Goal: Information Seeking & Learning: Check status

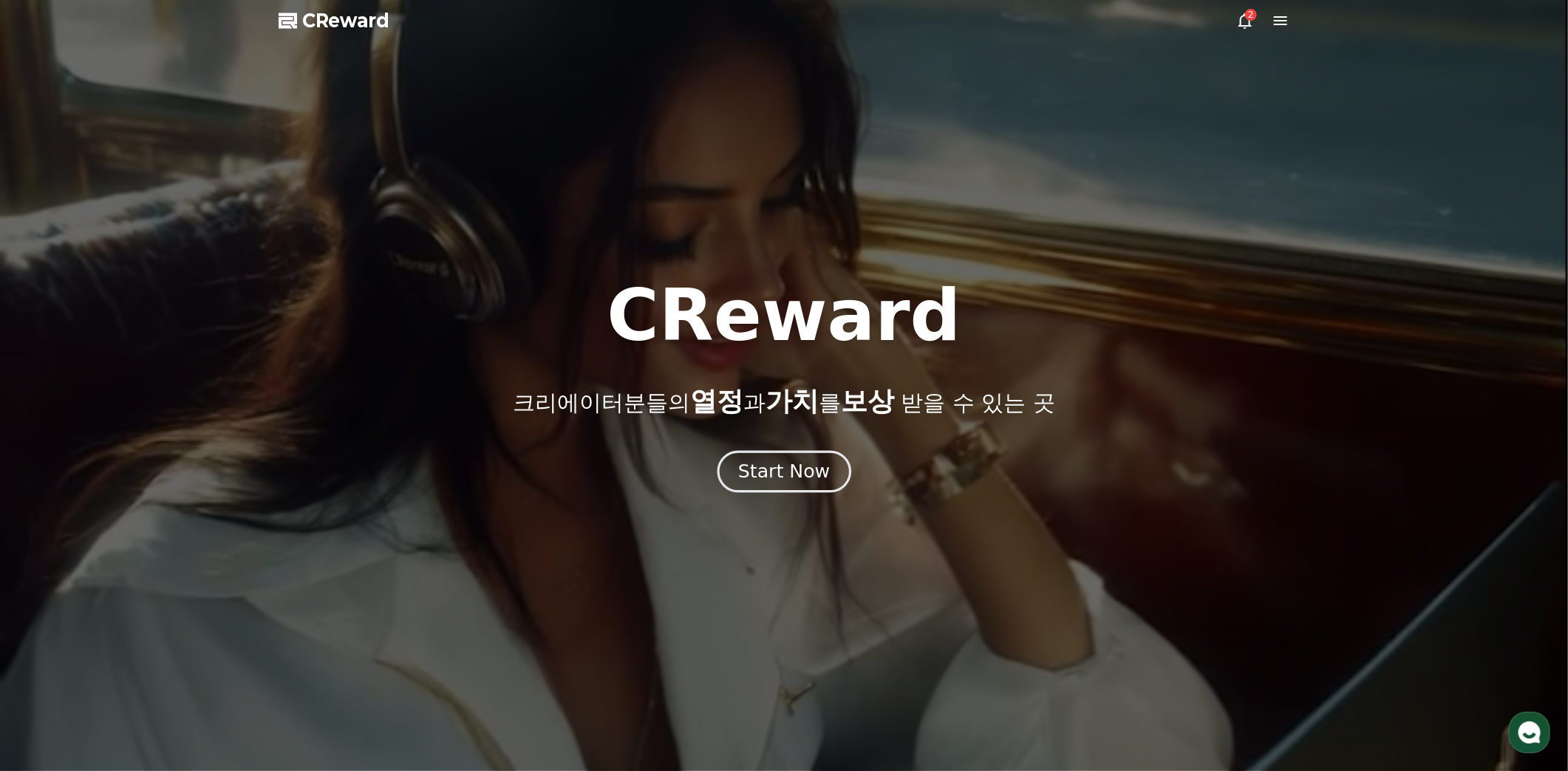
click at [807, 467] on div "Start Now" at bounding box center [784, 471] width 91 height 25
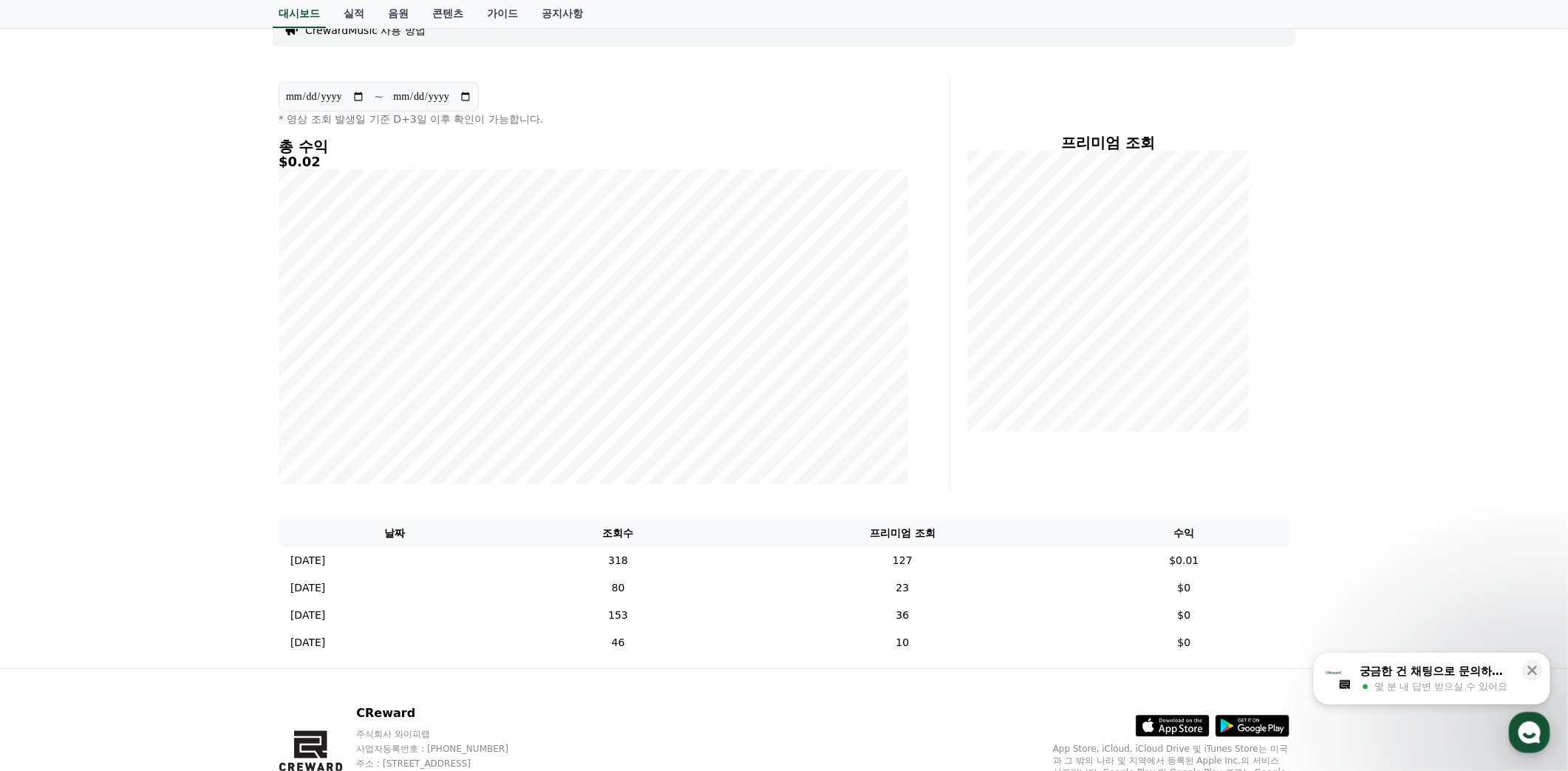
scroll to position [73, 0]
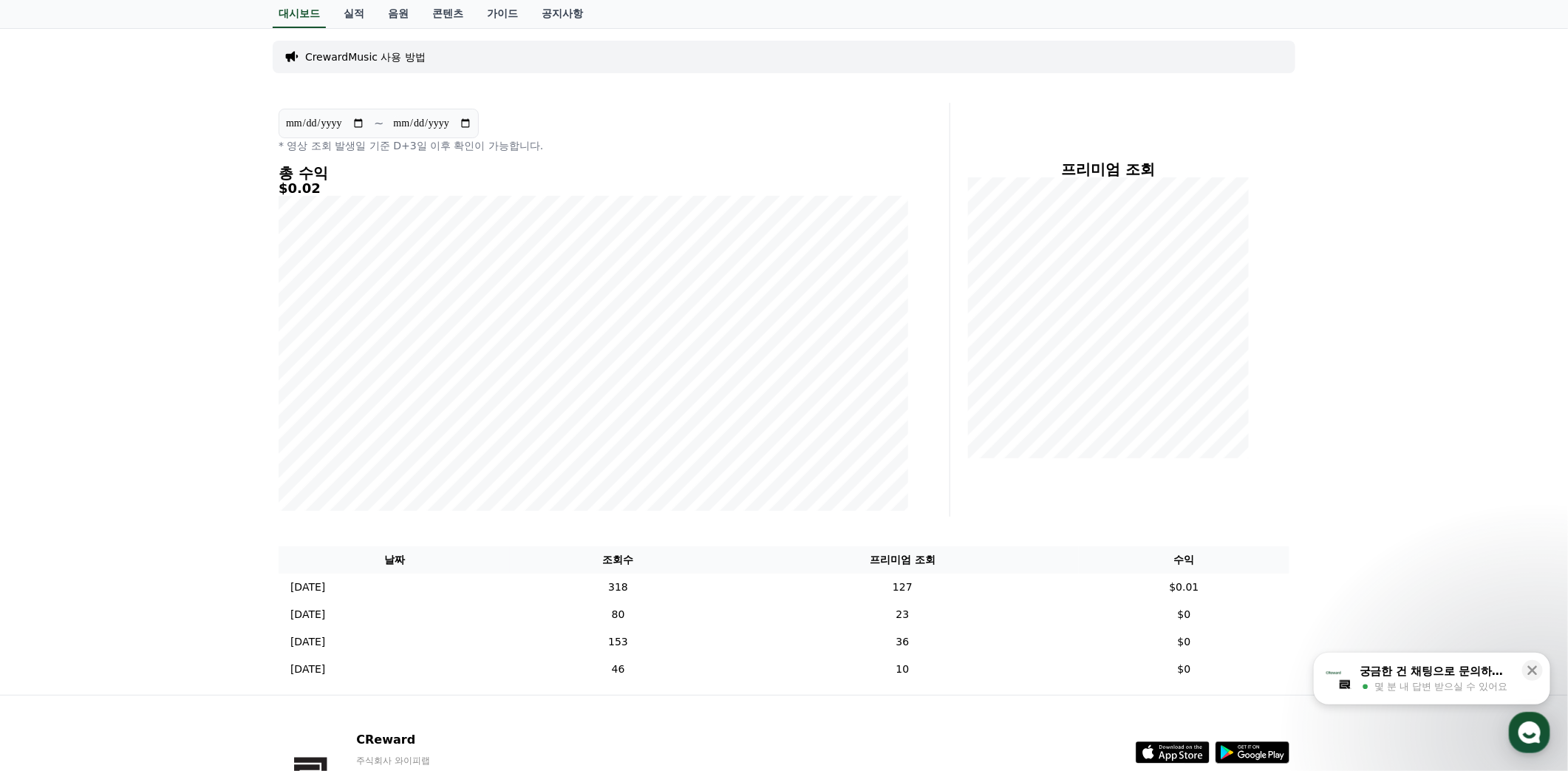
click at [1354, 388] on div "**********" at bounding box center [784, 362] width 1568 height 666
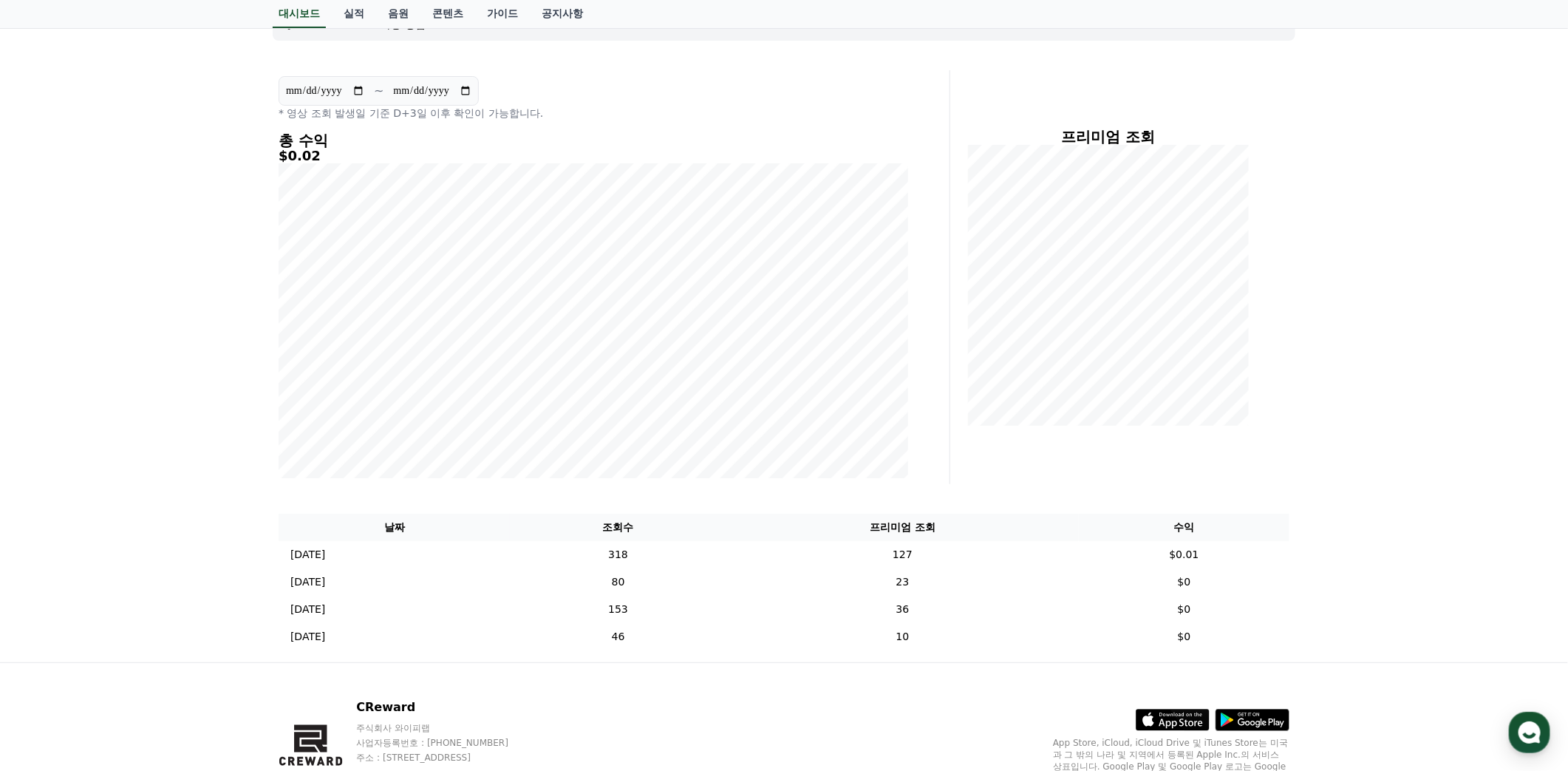
scroll to position [32, 0]
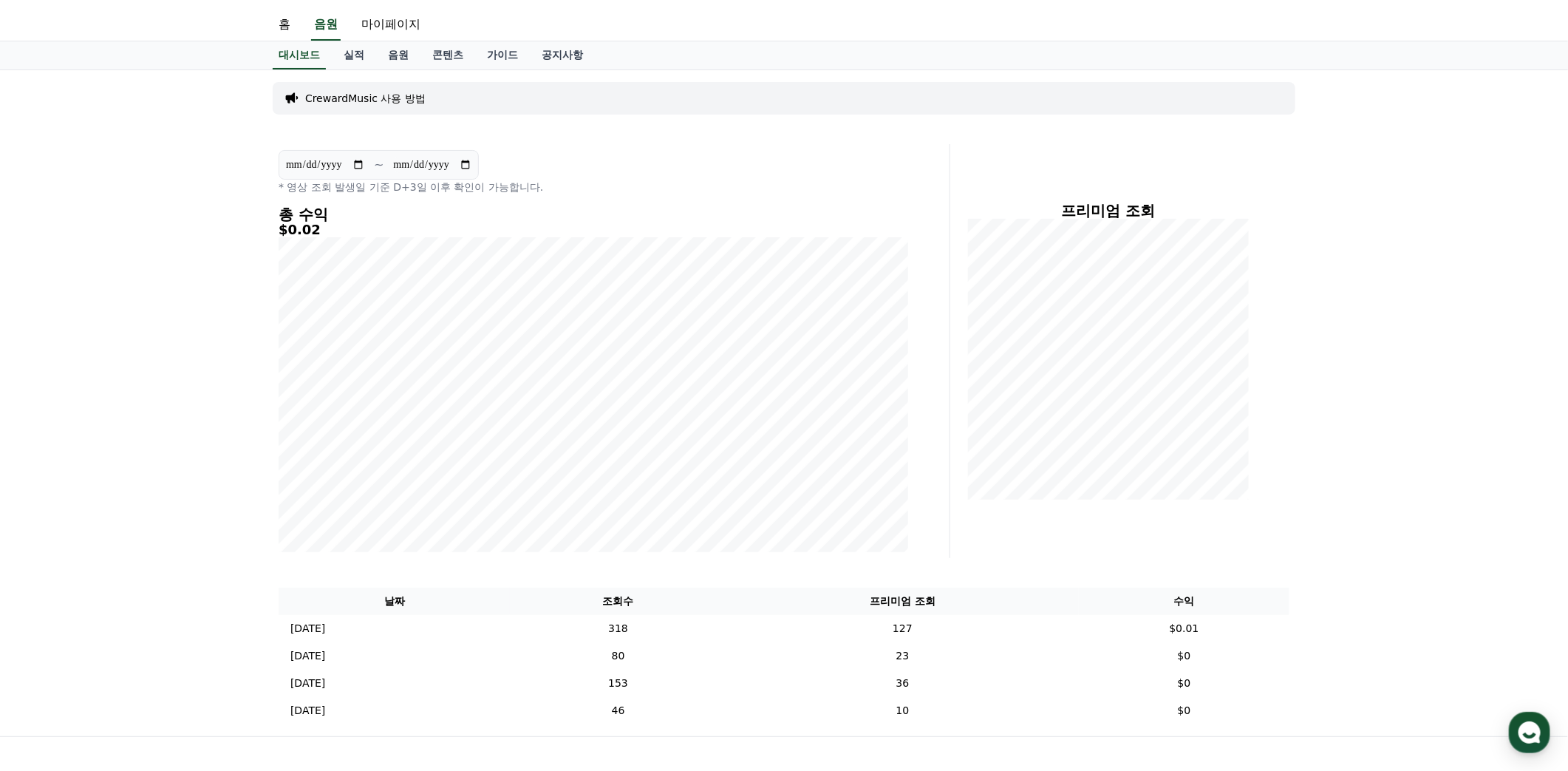
click at [1374, 377] on div "**********" at bounding box center [784, 403] width 1568 height 666
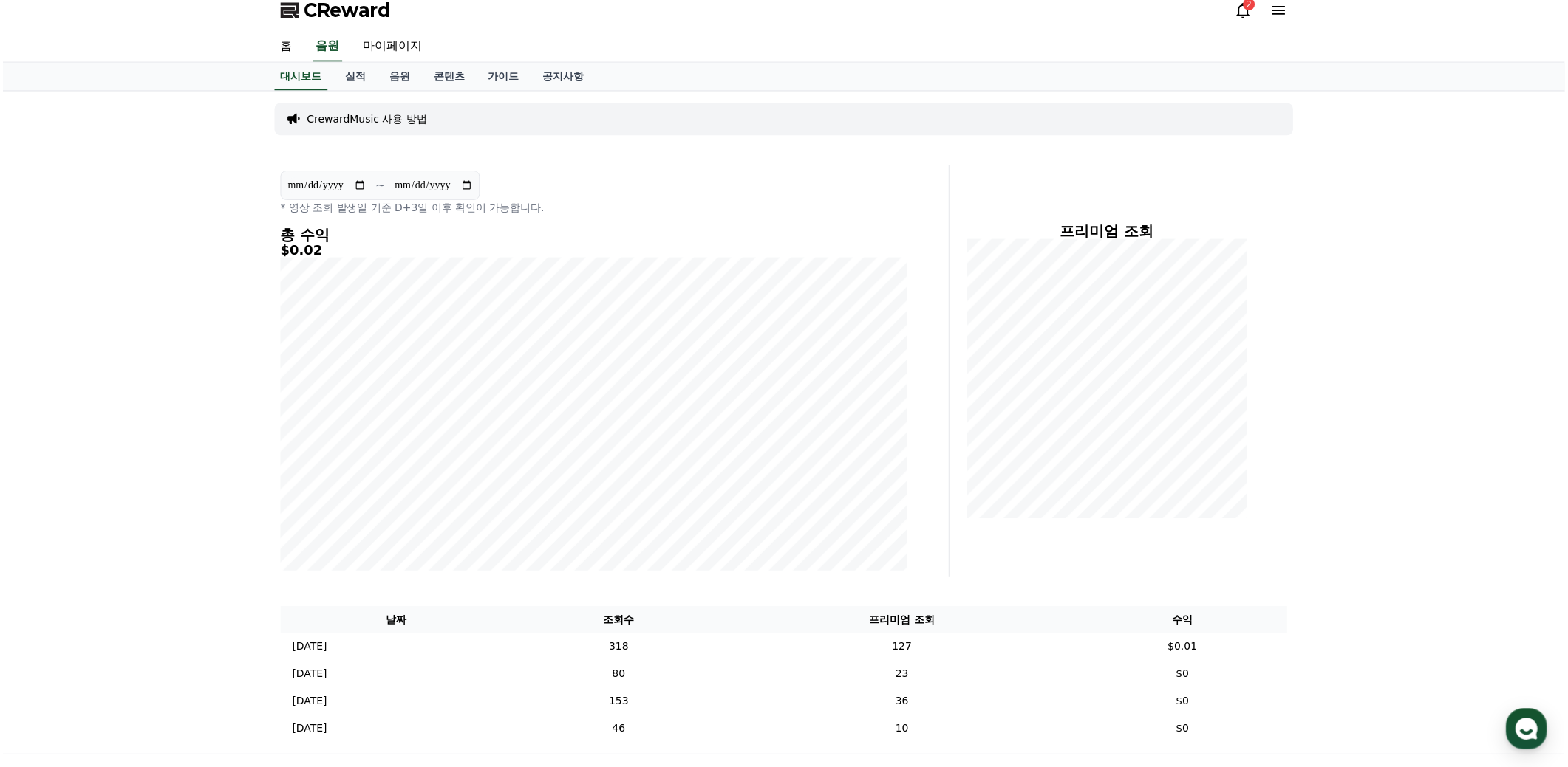
scroll to position [0, 0]
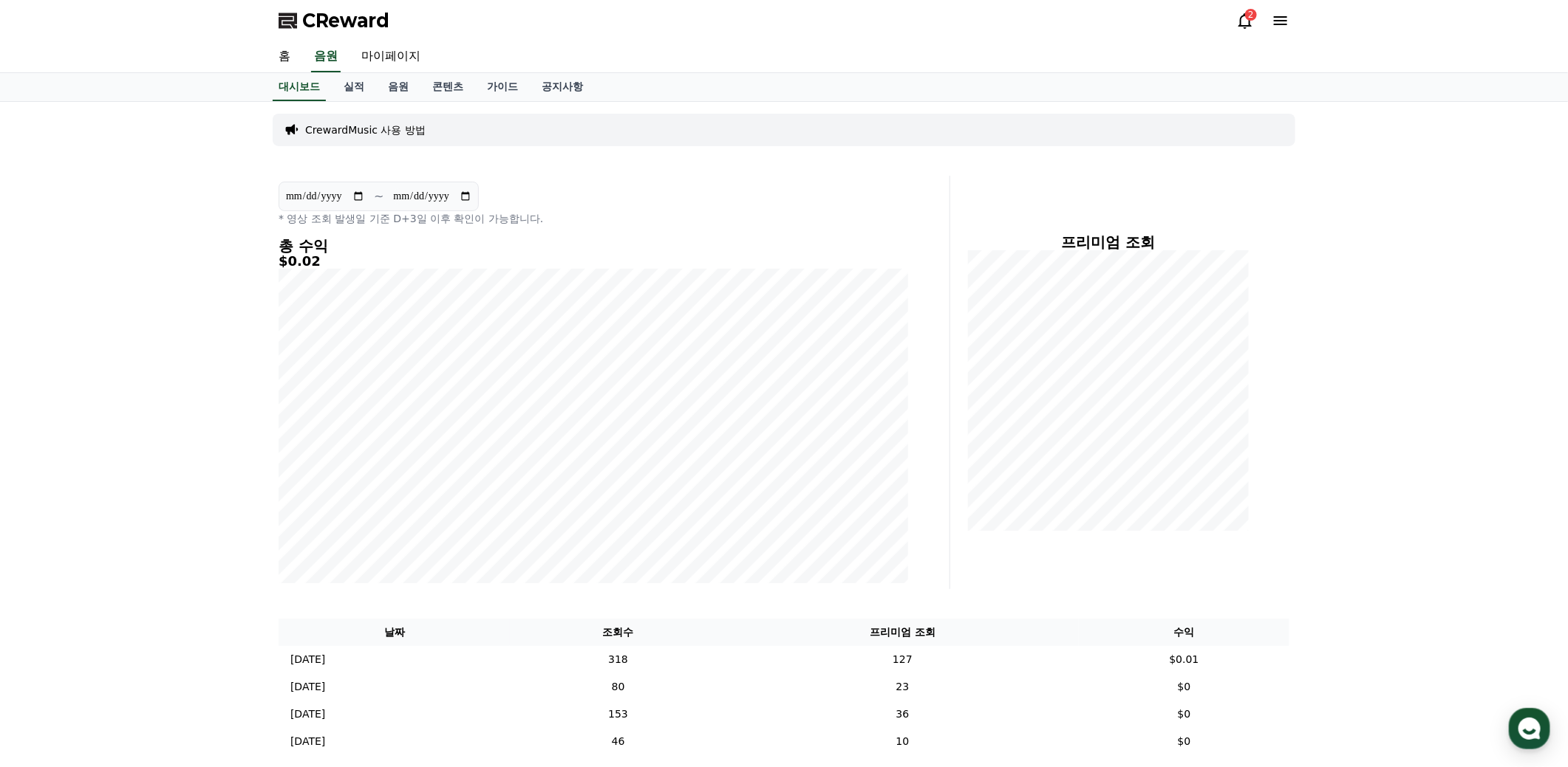
click at [1428, 384] on div "**********" at bounding box center [784, 435] width 1568 height 666
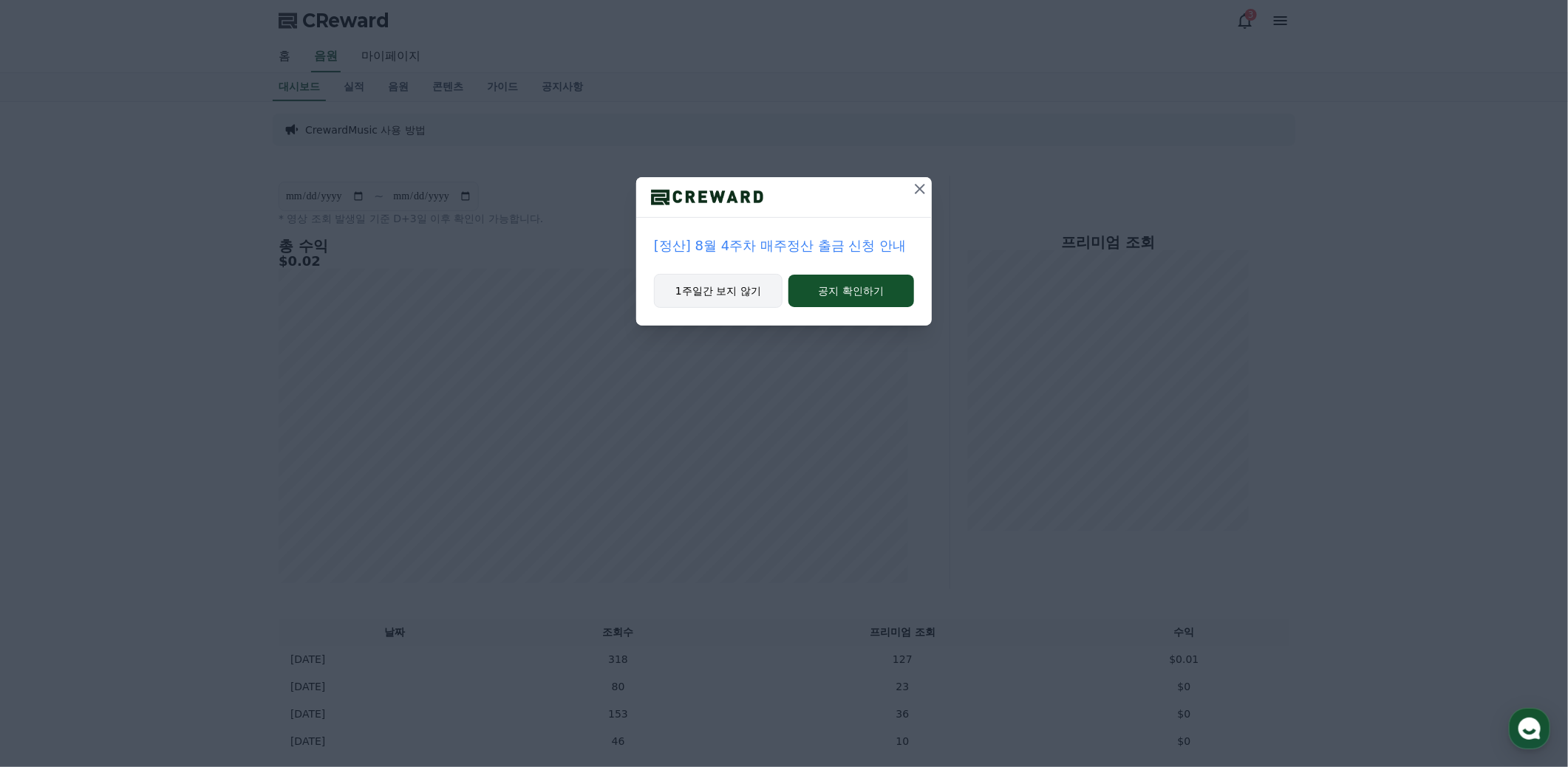
click at [713, 293] on button "1주일간 보지 않기" at bounding box center [718, 291] width 128 height 34
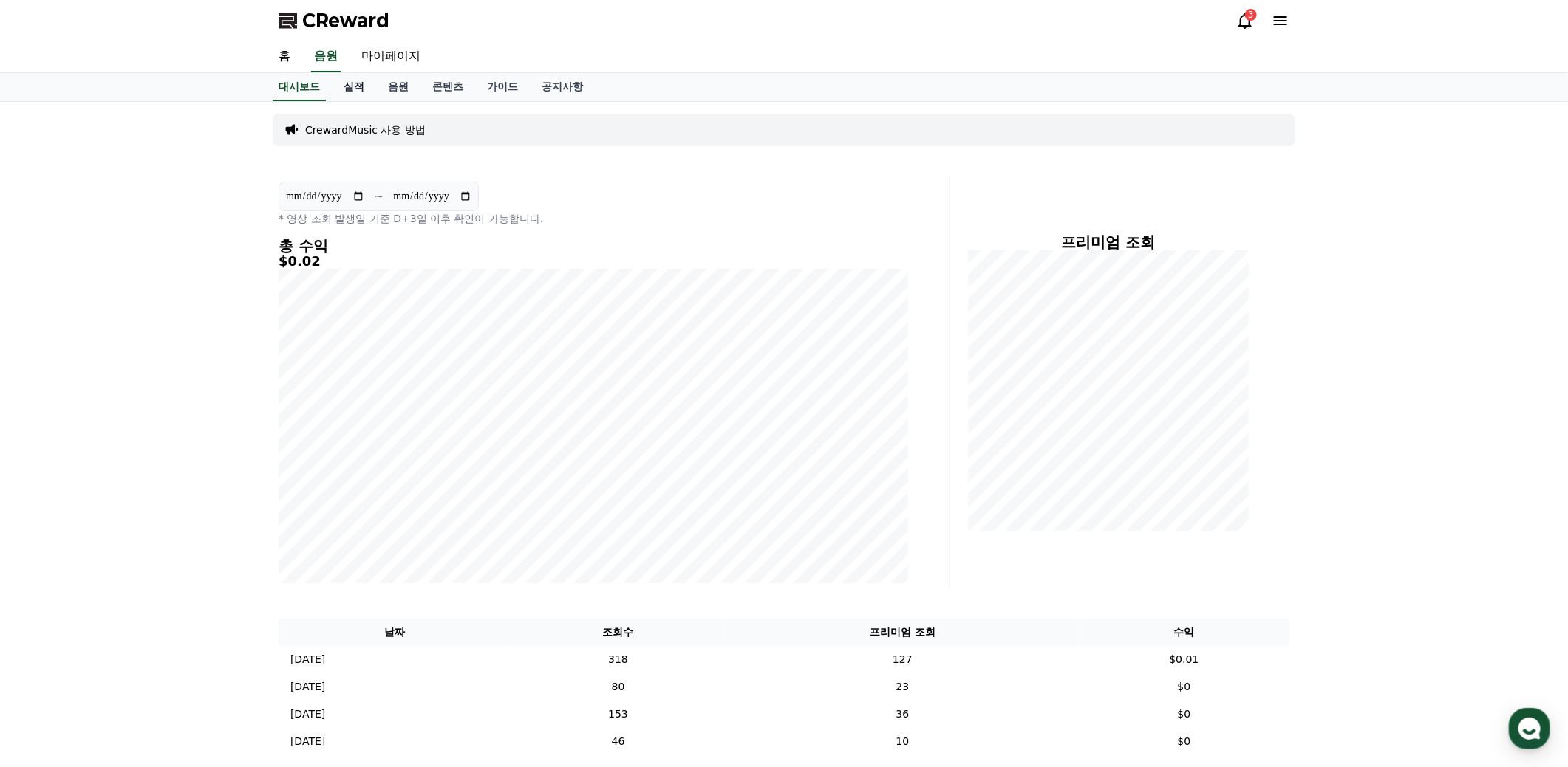
click at [358, 89] on link "실적" at bounding box center [354, 87] width 45 height 28
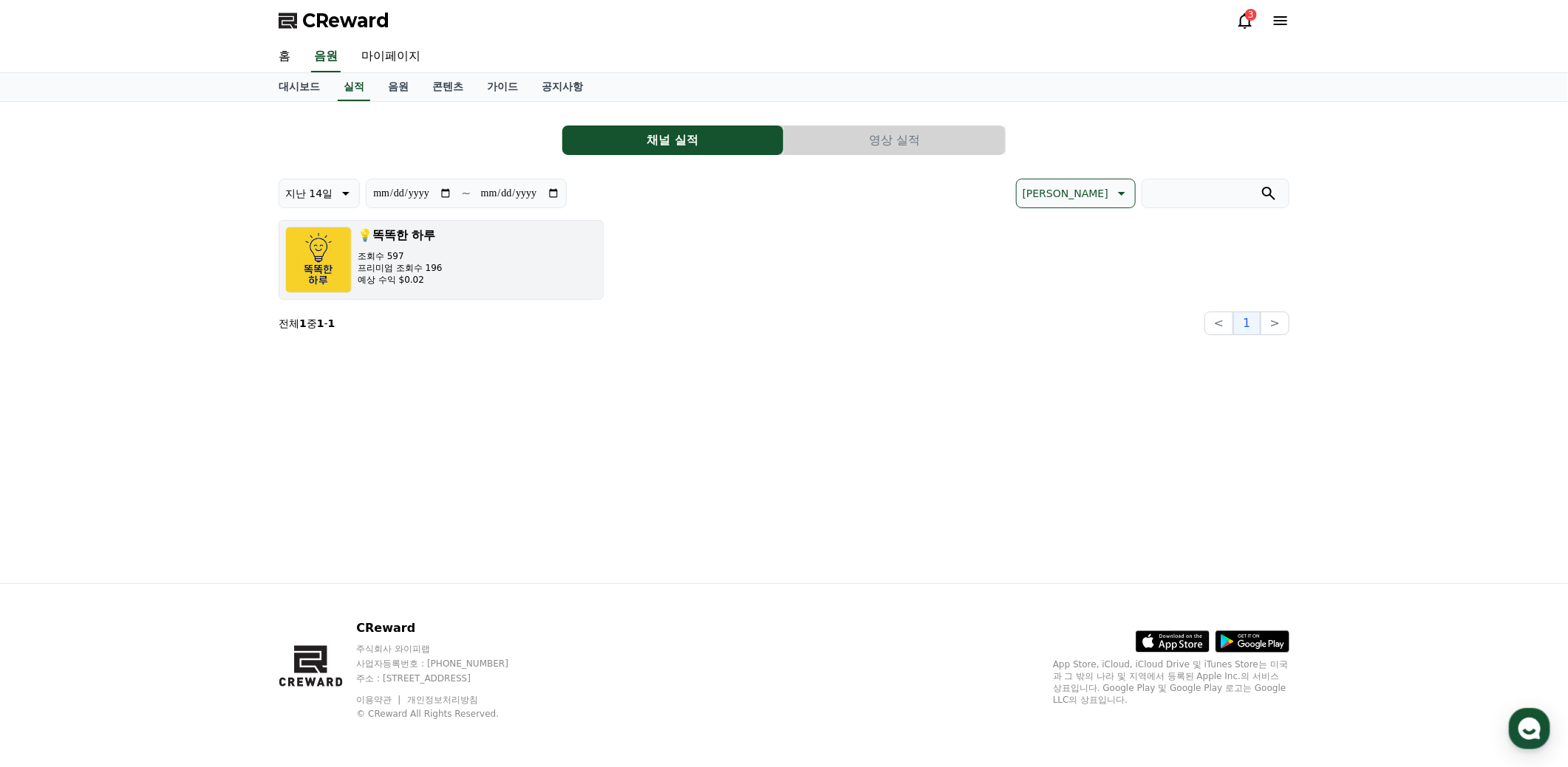
click at [455, 287] on button "💡똑똑한 하루 조회수 597 프리미엄 조회수 196 예상 수익 $0.02" at bounding box center [441, 260] width 325 height 80
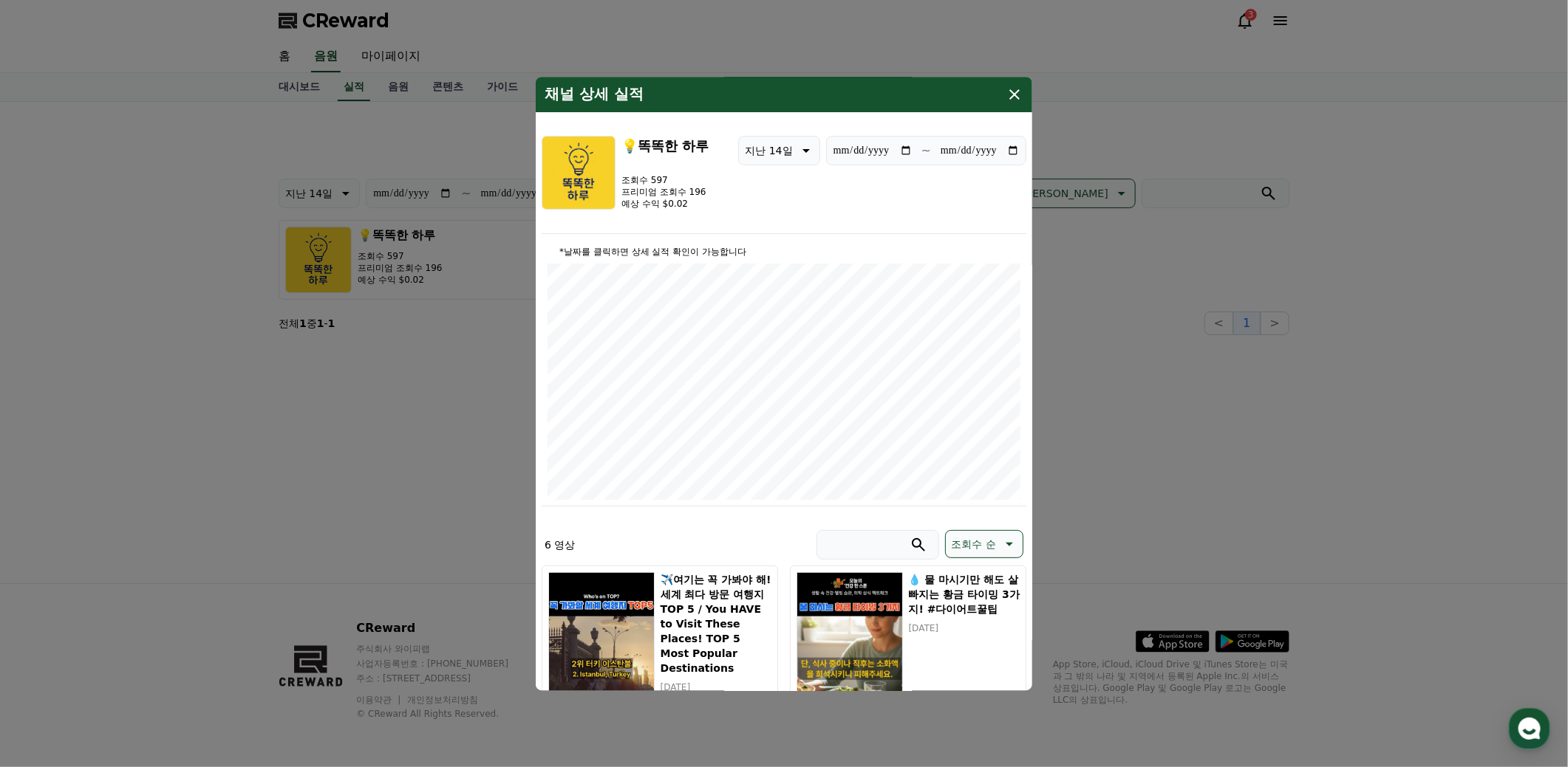
click at [1013, 94] on icon "modal" at bounding box center [1014, 94] width 18 height 18
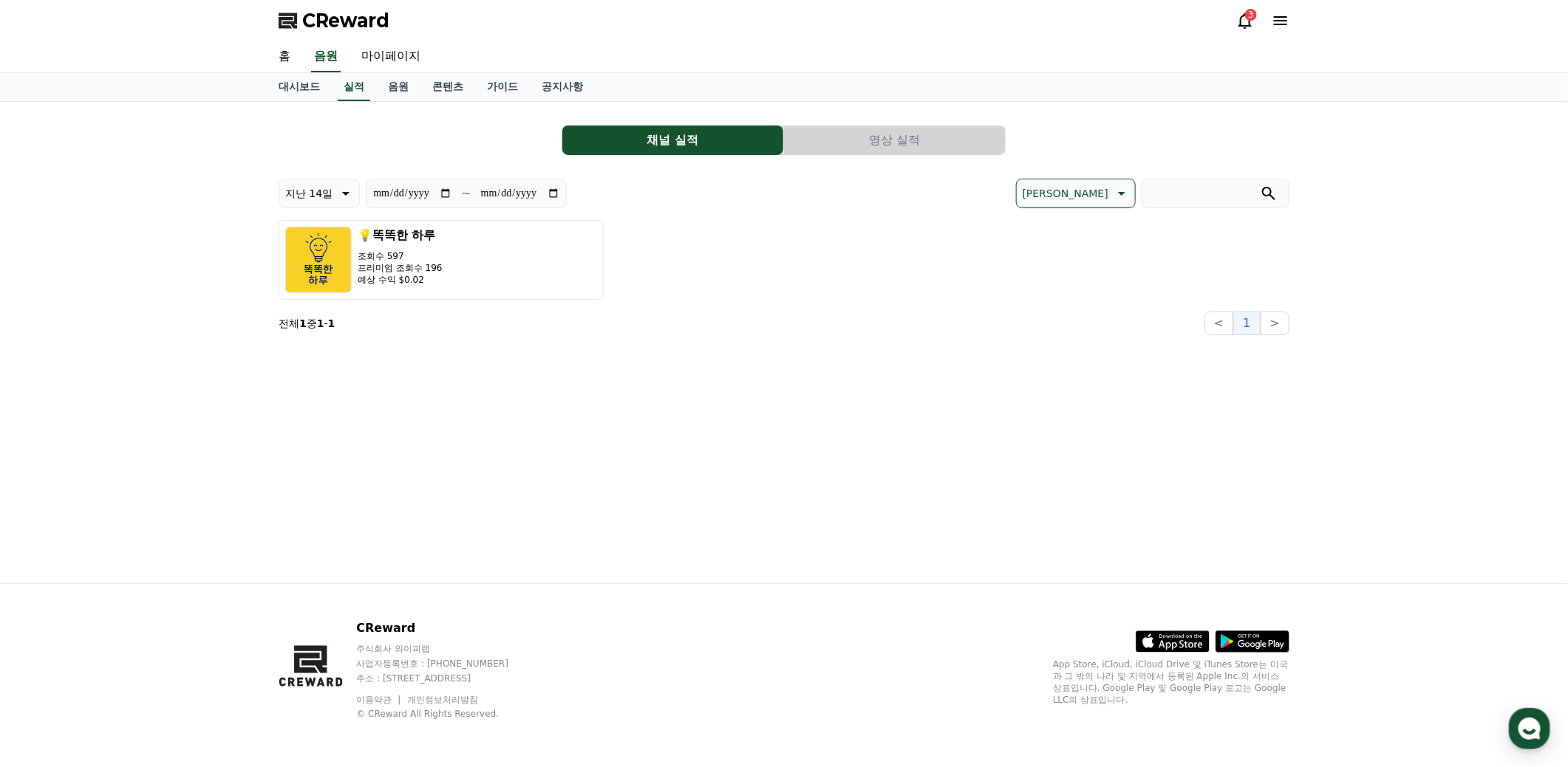
click at [911, 144] on button "영상 실적" at bounding box center [894, 140] width 221 height 29
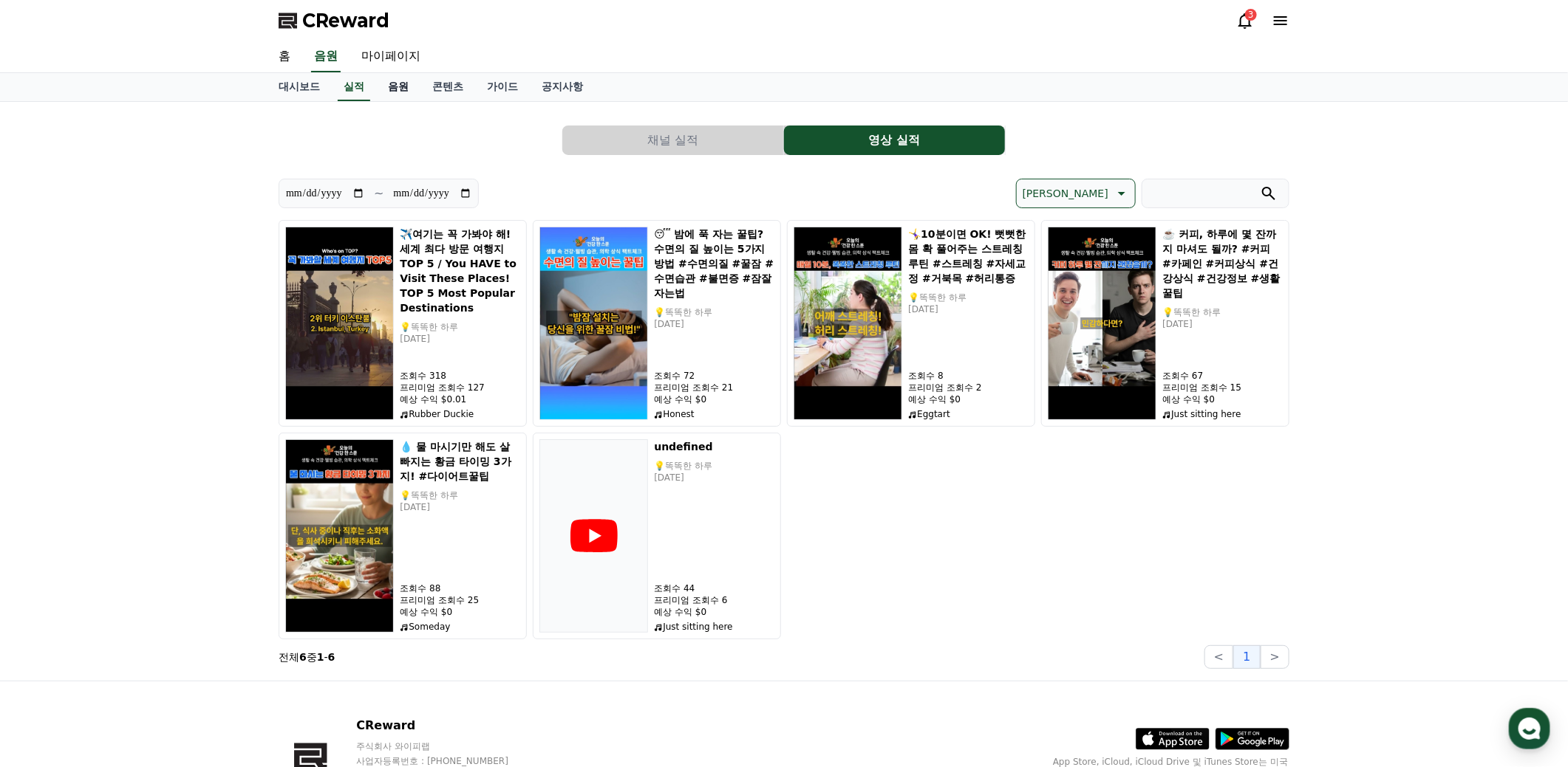
click at [401, 90] on link "음원" at bounding box center [399, 87] width 45 height 28
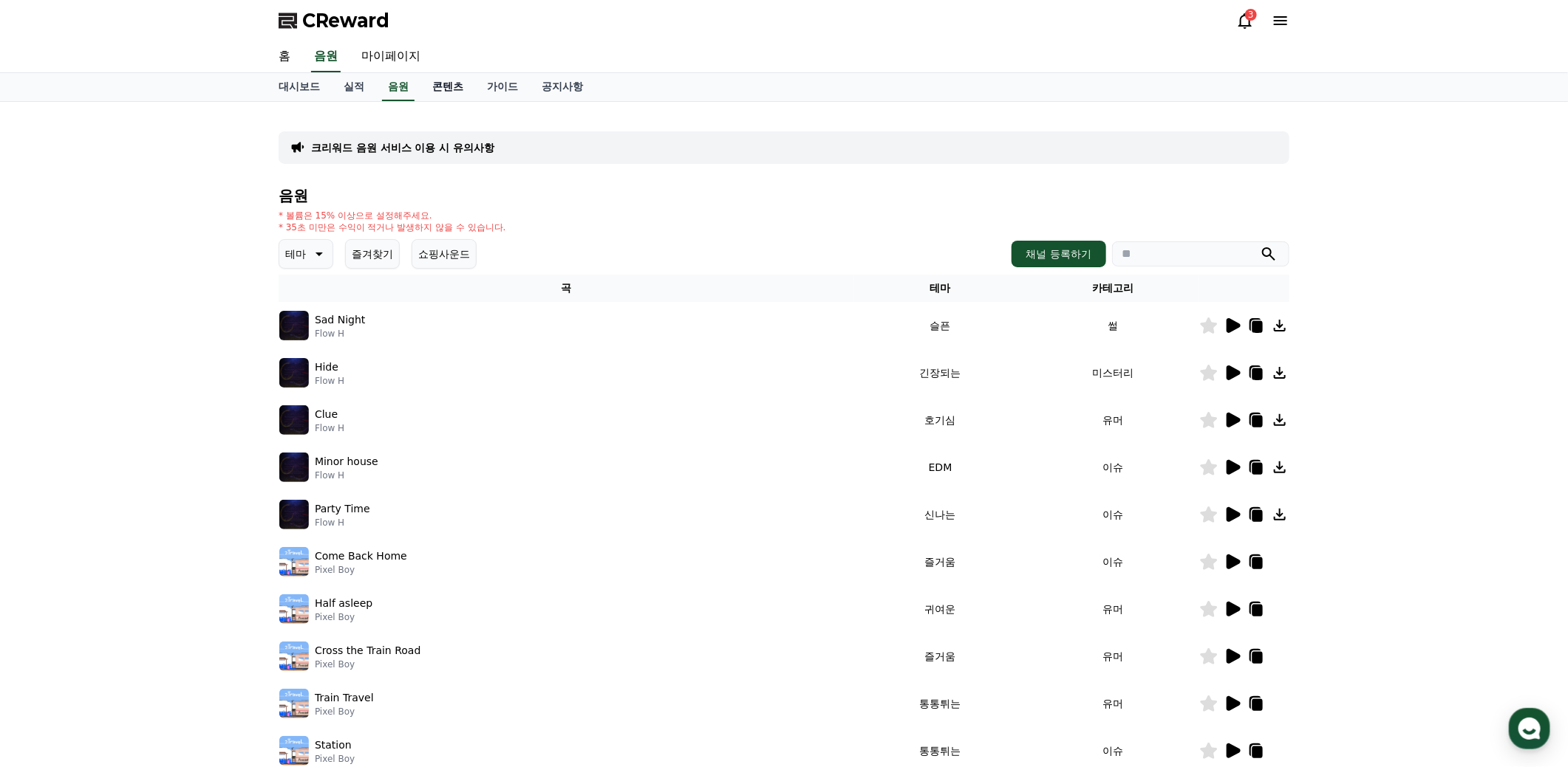
click at [440, 90] on link "콘텐츠" at bounding box center [447, 87] width 55 height 28
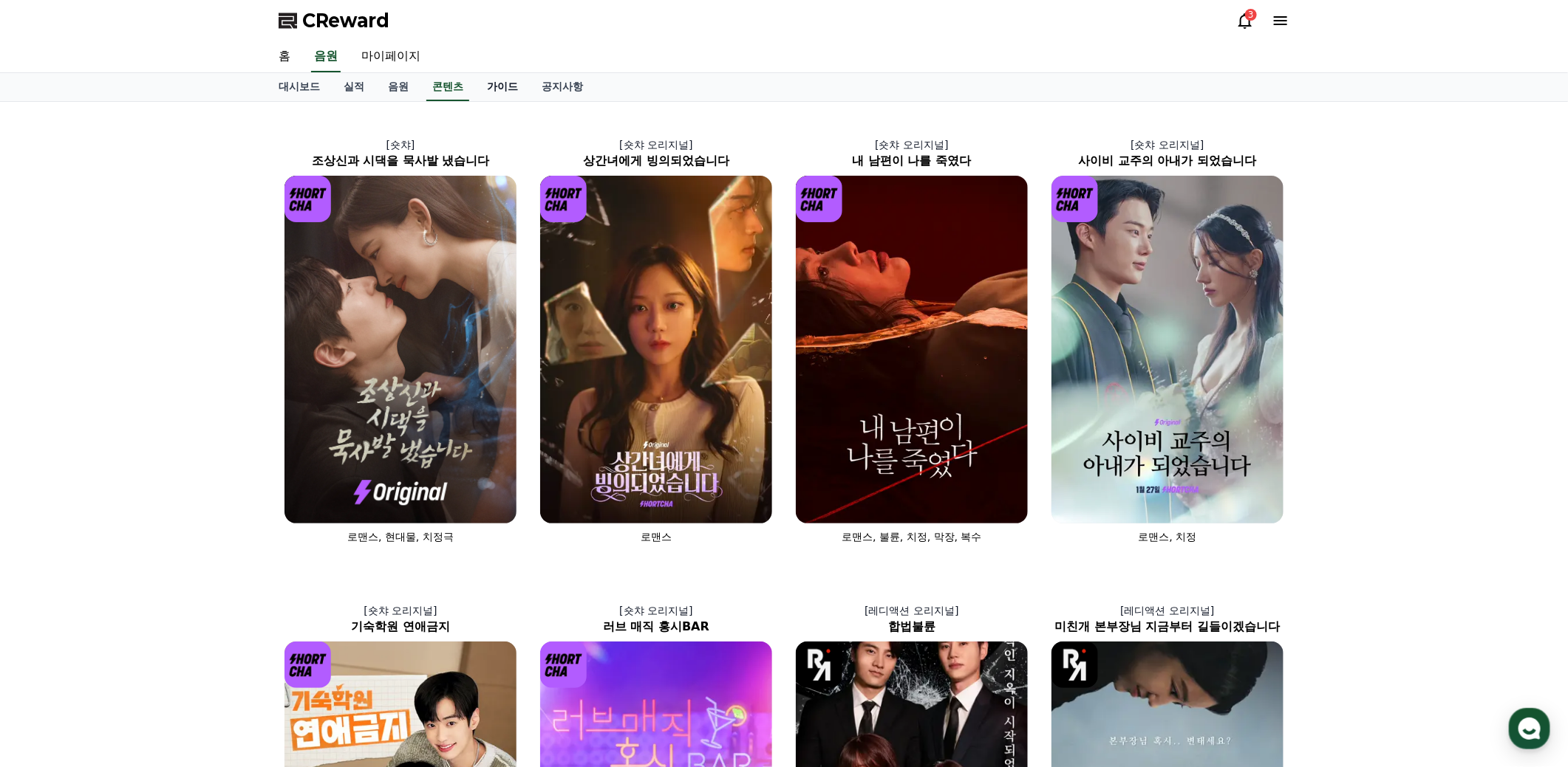
click at [488, 87] on link "가이드" at bounding box center [502, 87] width 55 height 28
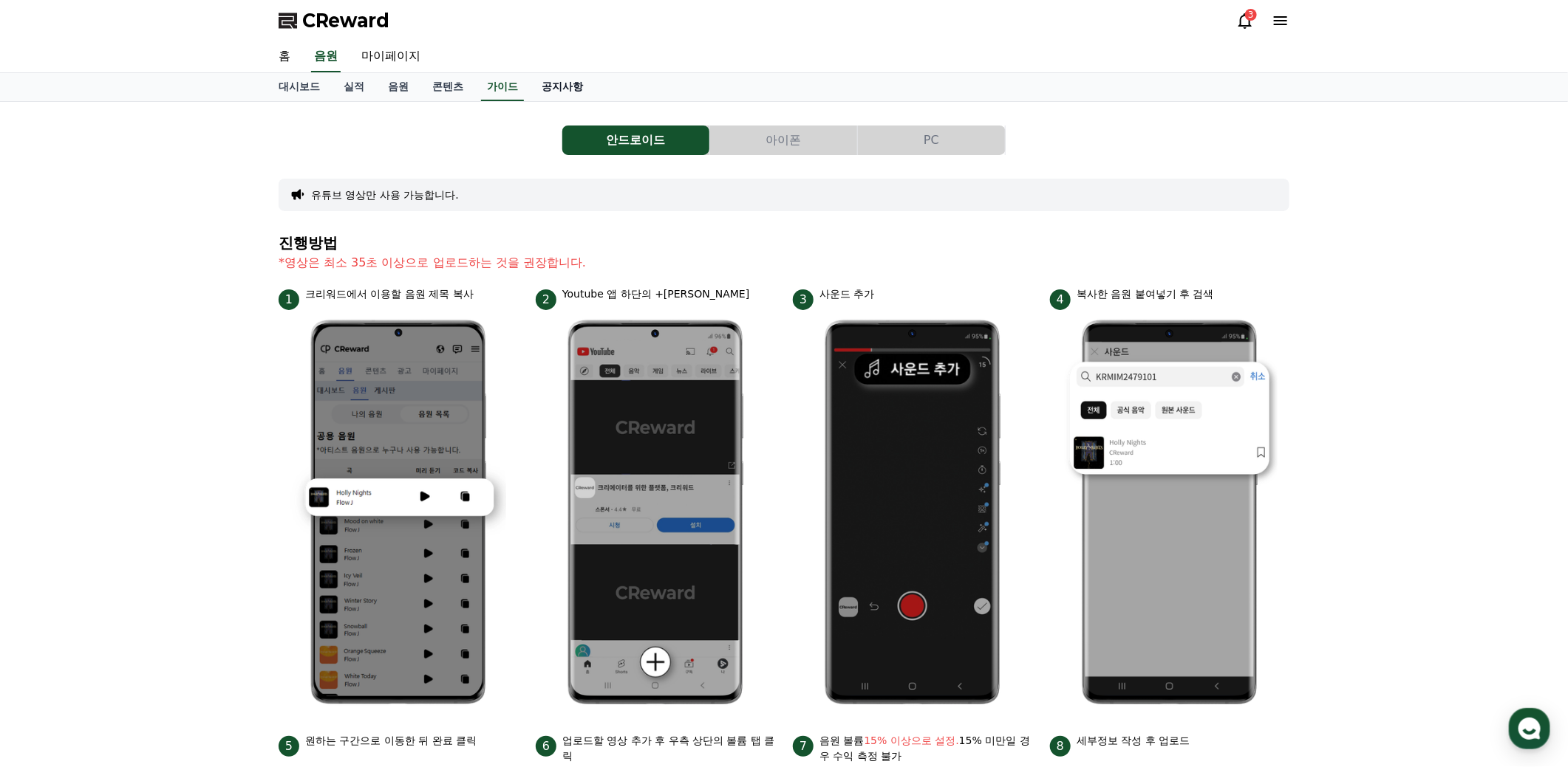
click at [560, 87] on link "공지사항" at bounding box center [562, 87] width 65 height 28
